Goal: Task Accomplishment & Management: Use online tool/utility

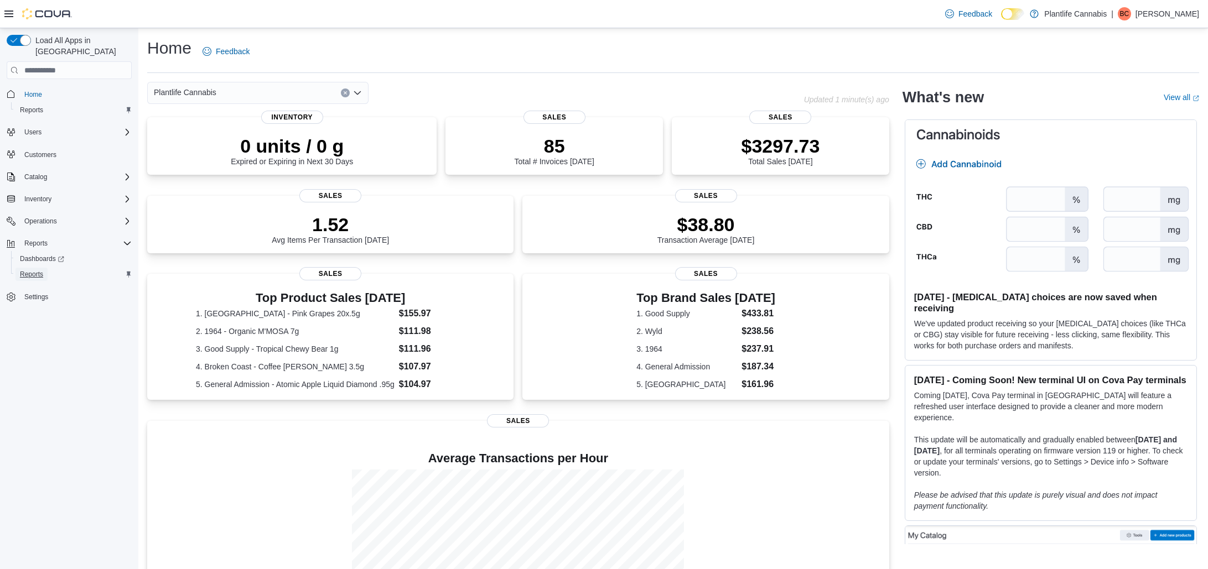
click at [37, 270] on span "Reports" at bounding box center [31, 274] width 23 height 9
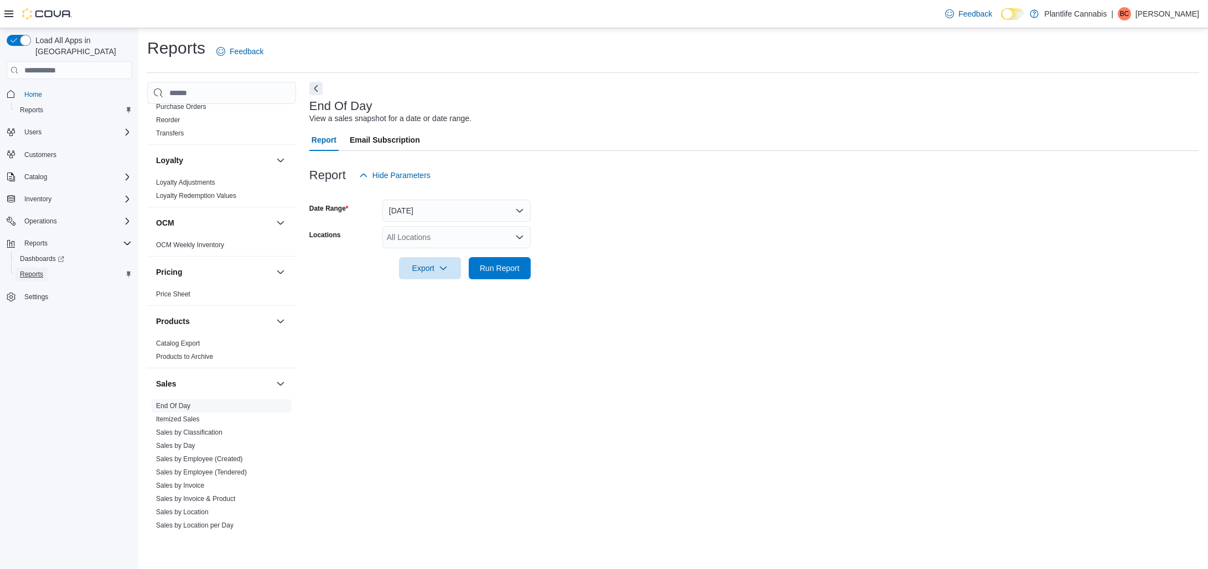
scroll to position [515, 0]
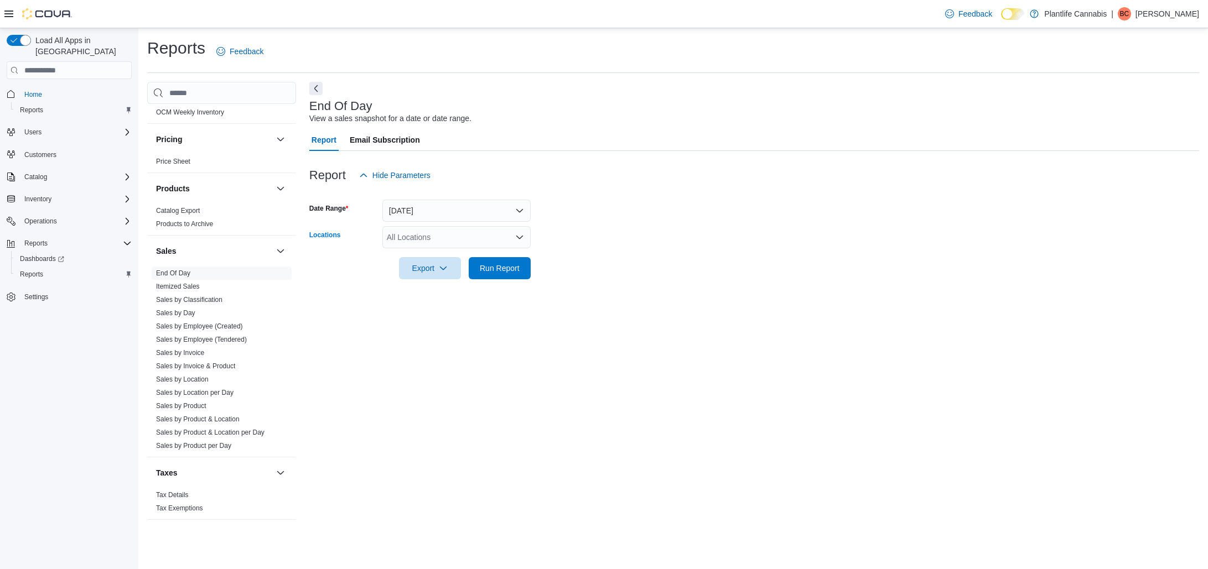
click at [443, 240] on div "All Locations" at bounding box center [456, 237] width 148 height 22
click at [188, 341] on link "Sales by Employee (Tendered)" at bounding box center [201, 340] width 91 height 8
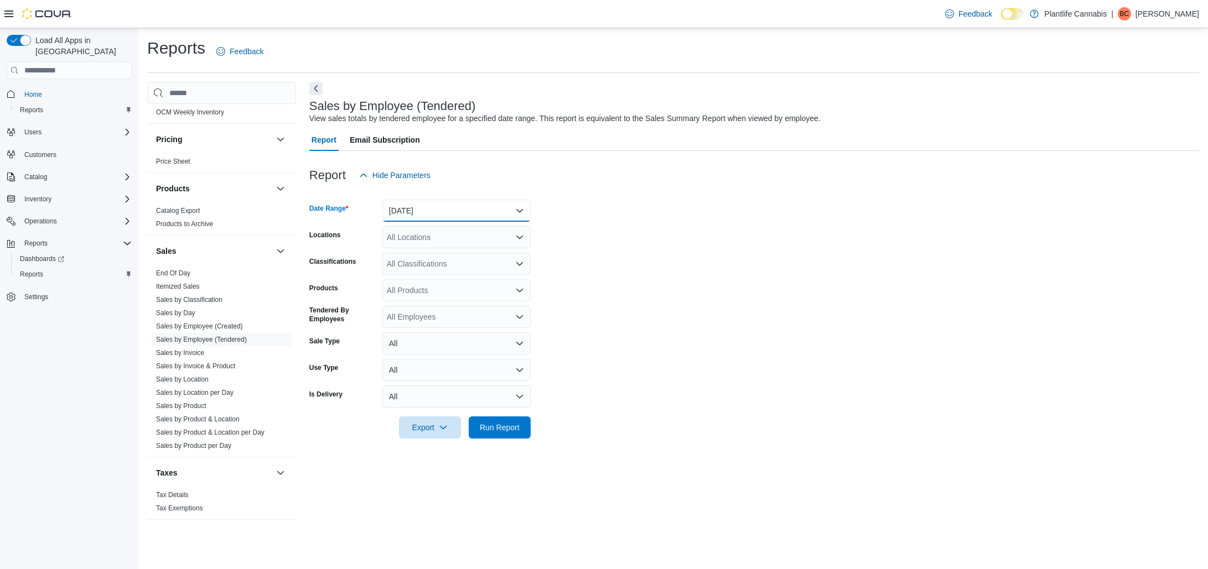
drag, startPoint x: 425, startPoint y: 211, endPoint x: 416, endPoint y: 221, distance: 13.7
click at [425, 211] on button "Yesterday" at bounding box center [456, 211] width 148 height 22
click at [439, 253] on span "Today" at bounding box center [463, 254] width 126 height 13
click at [434, 241] on div "All Locations" at bounding box center [456, 237] width 148 height 22
type input "******"
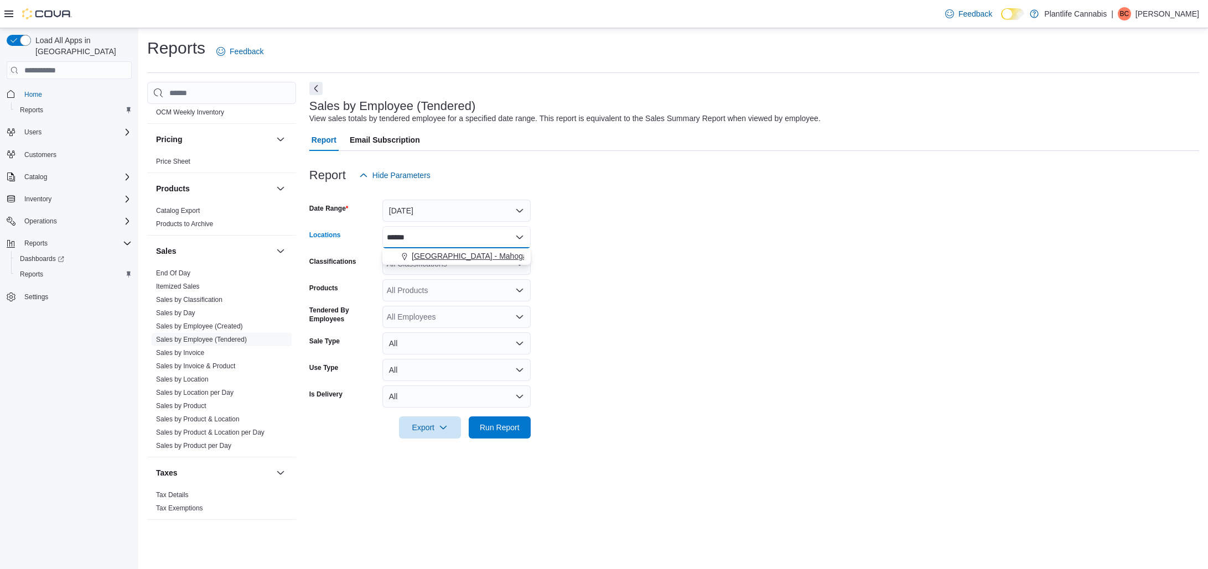
click at [496, 256] on span "Calgary - Mahogany Market" at bounding box center [486, 256] width 149 height 11
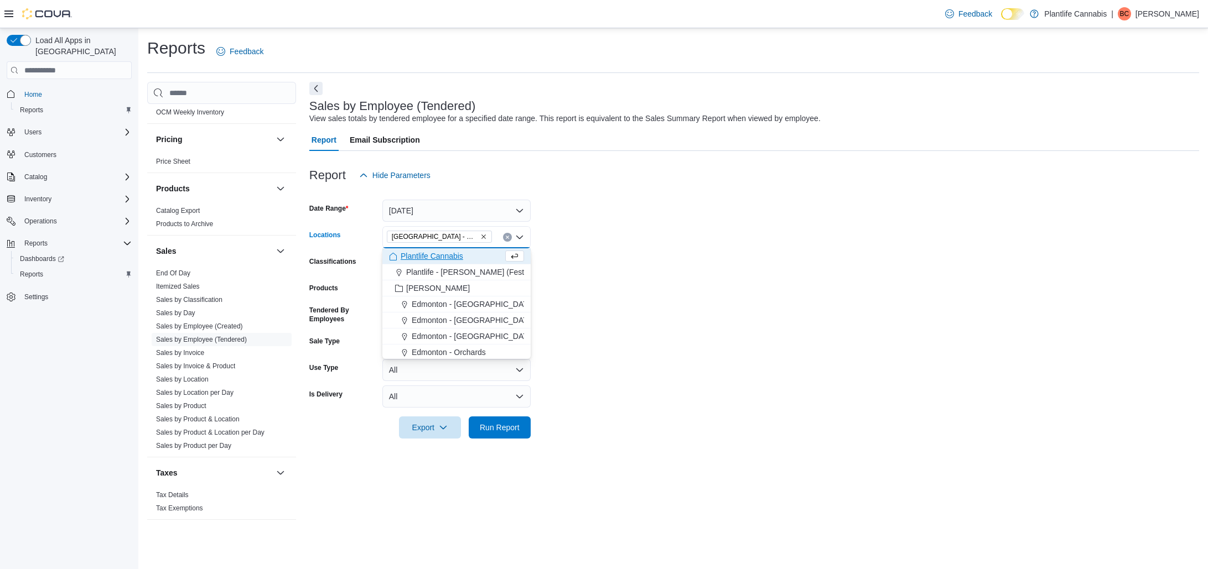
drag, startPoint x: 661, startPoint y: 224, endPoint x: 549, endPoint y: 248, distance: 113.8
click at [661, 224] on form "Date Range Today Locations Calgary - Mahogany Market Combo box. Selected. Calga…" at bounding box center [754, 312] width 890 height 252
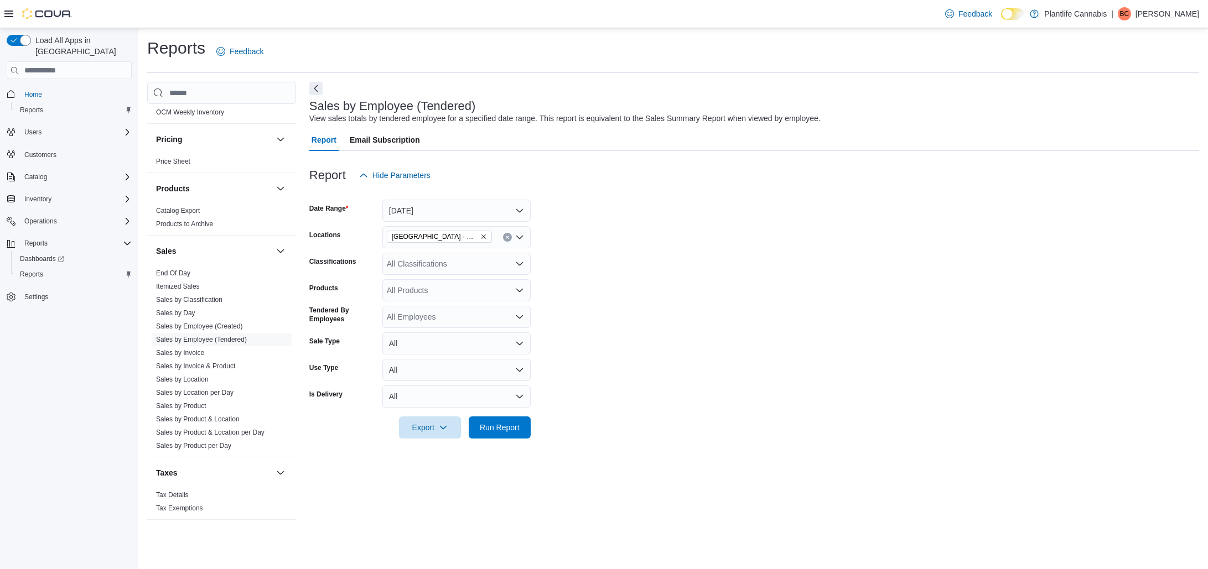
click at [490, 262] on div "All Classifications" at bounding box center [456, 264] width 148 height 22
type input "***"
drag, startPoint x: 490, startPoint y: 281, endPoint x: 705, endPoint y: 286, distance: 214.7
click at [492, 282] on div "Accessory Group" at bounding box center [456, 282] width 135 height 11
drag, startPoint x: 705, startPoint y: 286, endPoint x: 593, endPoint y: 348, distance: 127.8
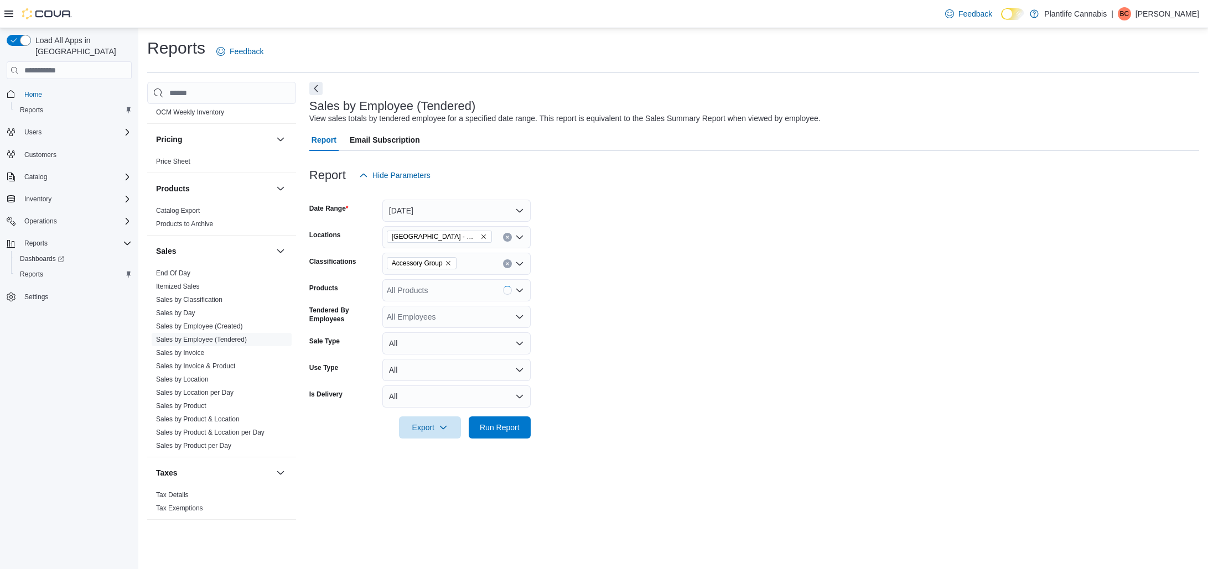
click at [705, 286] on form "Date Range Today Locations Calgary - Mahogany Market Classifications Accessory …" at bounding box center [754, 312] width 890 height 252
click at [503, 435] on span "Run Report" at bounding box center [499, 427] width 49 height 22
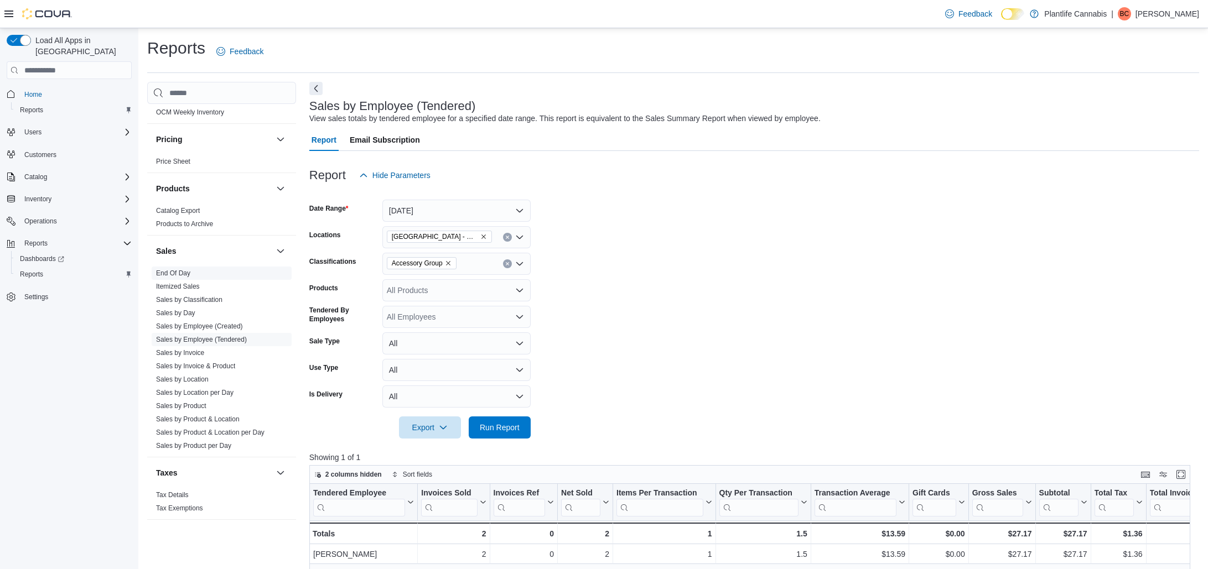
click at [174, 276] on link "End Of Day" at bounding box center [173, 273] width 34 height 8
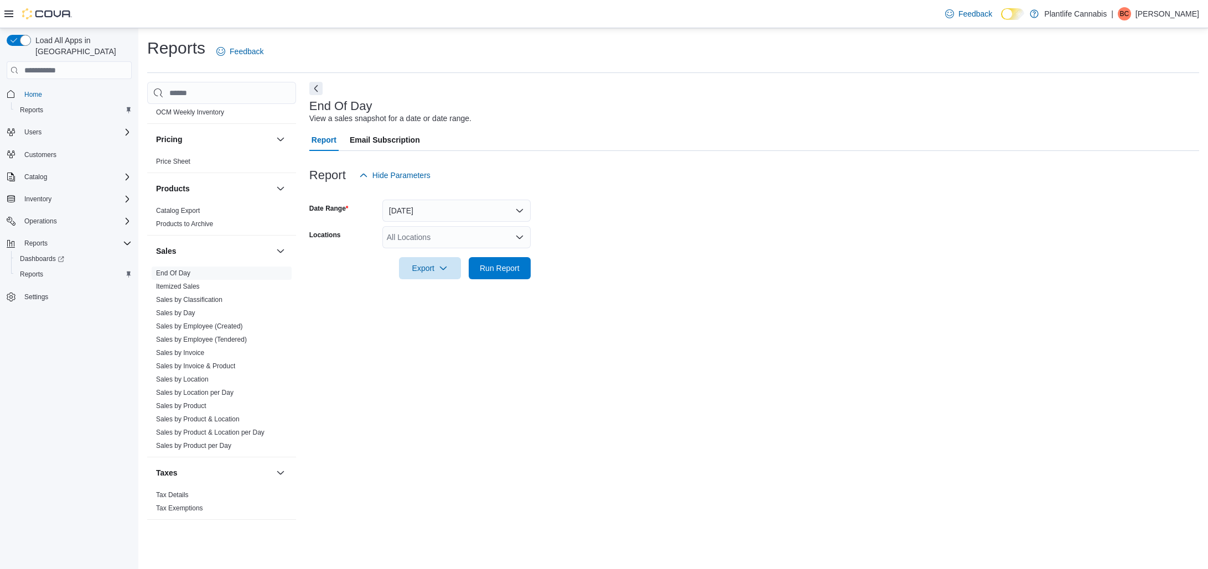
click at [466, 243] on div "All Locations" at bounding box center [456, 237] width 148 height 22
type input "******"
click at [466, 254] on span "Calgary - Mahogany Market" at bounding box center [486, 256] width 149 height 11
click at [583, 257] on div at bounding box center [754, 252] width 890 height 9
click at [503, 272] on span "Run Report" at bounding box center [500, 267] width 40 height 11
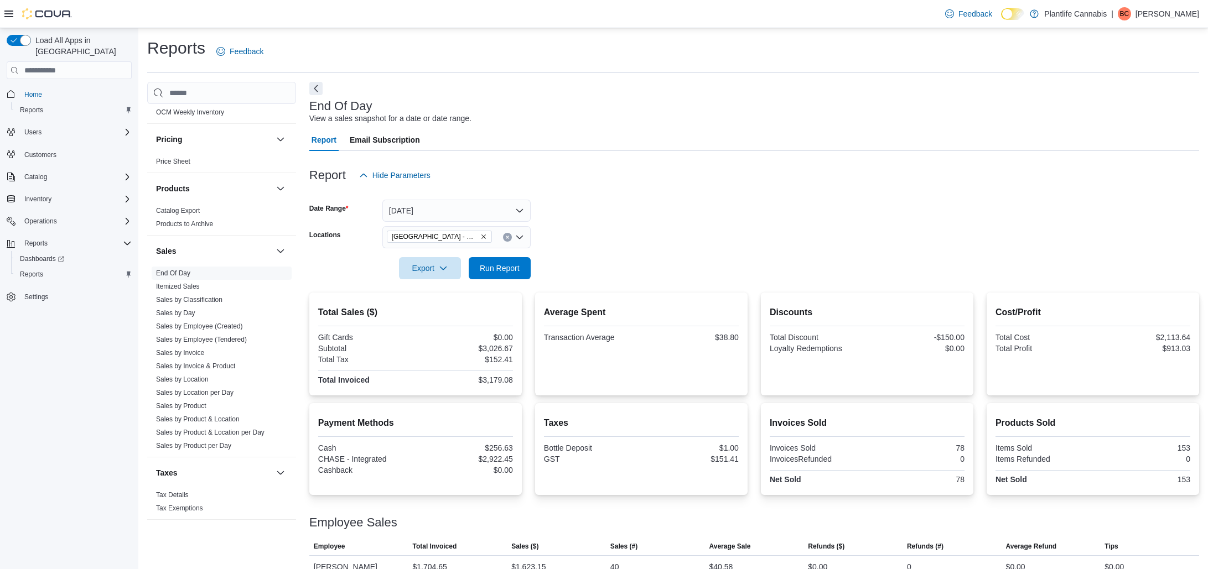
scroll to position [64, 0]
